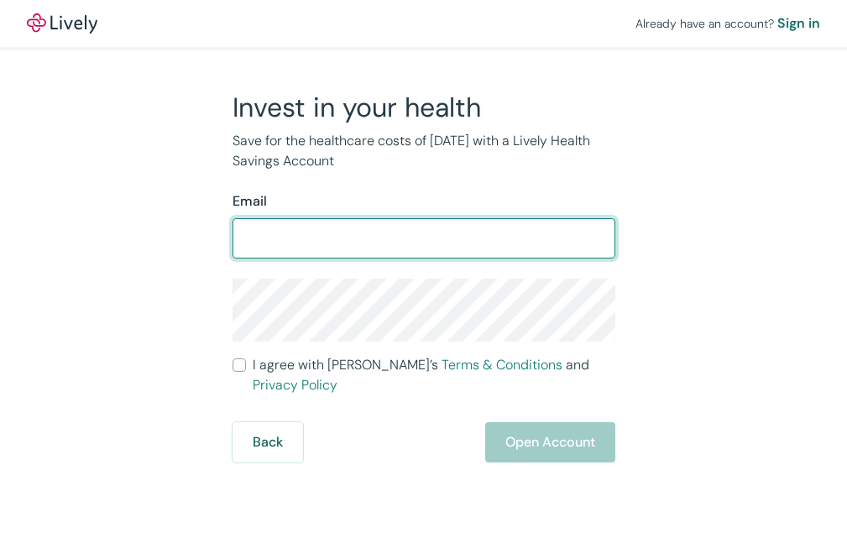
click at [232, 358] on input "I agree with Lively’s Terms & Conditions and Privacy Policy" at bounding box center [238, 364] width 13 height 13
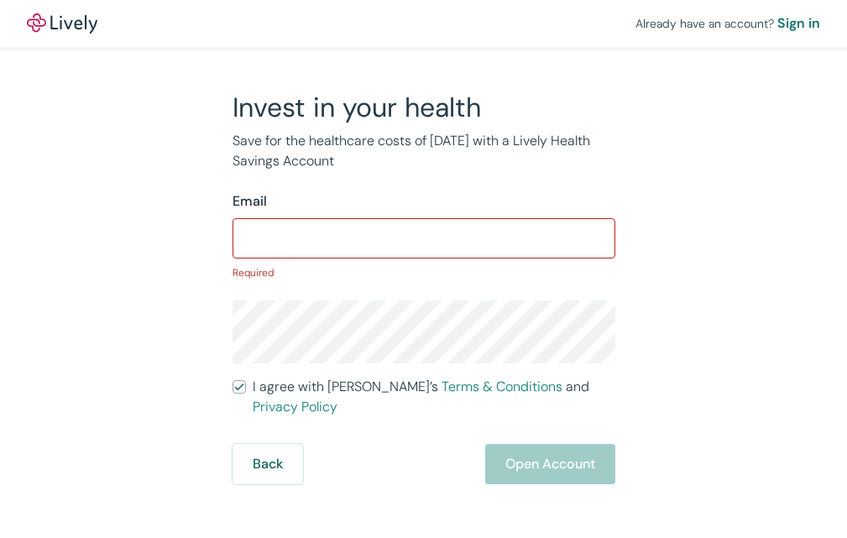
click at [232, 380] on input "I agree with Lively’s Terms & Conditions and Privacy Policy" at bounding box center [238, 386] width 13 height 13
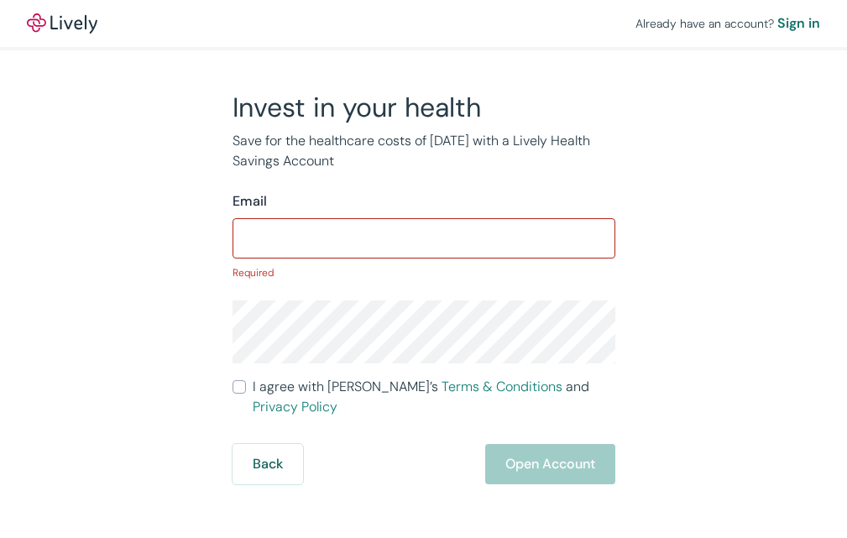
click at [232, 380] on input "I agree with Lively’s Terms & Conditions and Privacy Policy" at bounding box center [238, 386] width 13 height 13
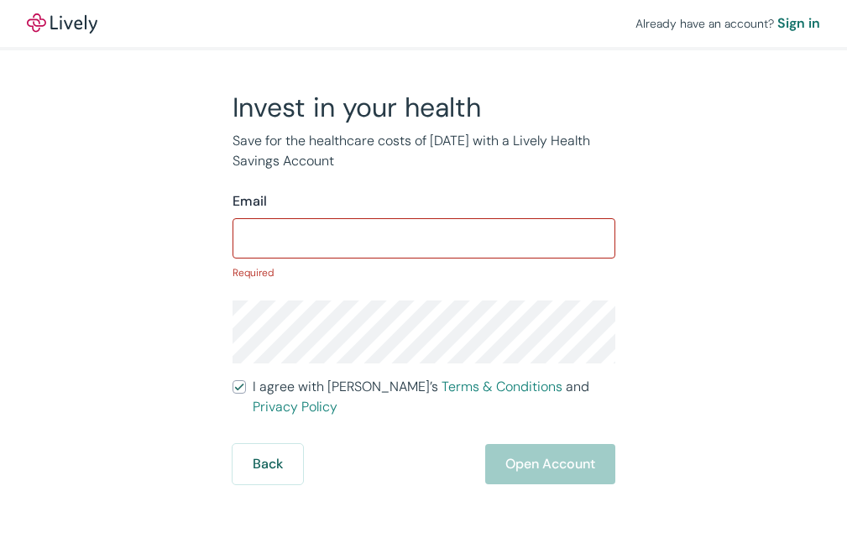
click at [232, 380] on input "I agree with Lively’s Terms & Conditions and Privacy Policy" at bounding box center [238, 386] width 13 height 13
checkbox input "false"
